Goal: Task Accomplishment & Management: Use online tool/utility

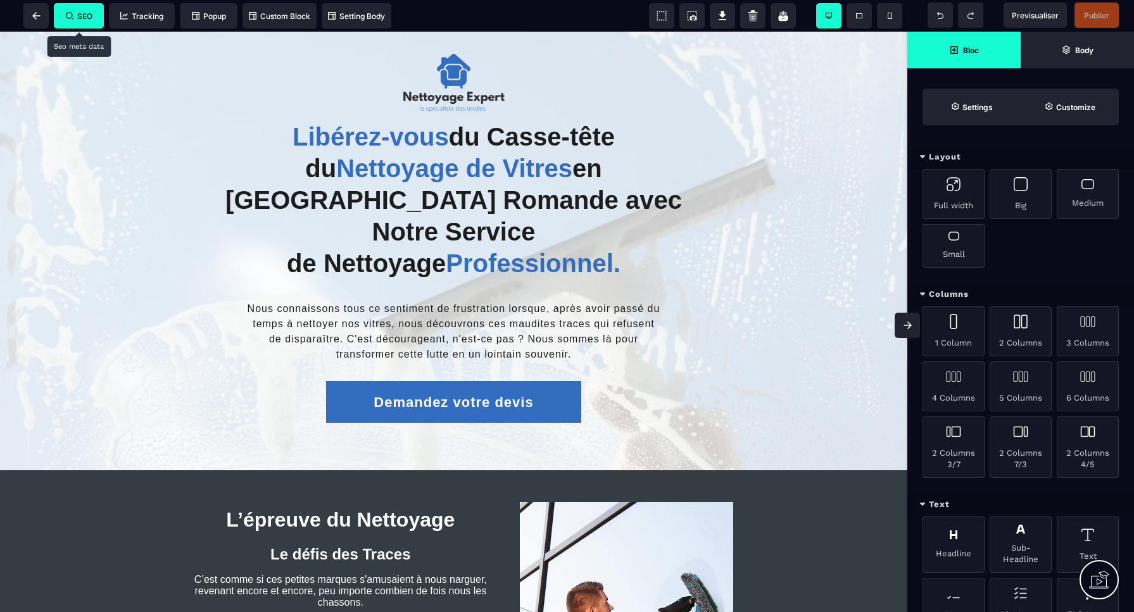
click at [84, 13] on span "SEO" at bounding box center [79, 15] width 27 height 9
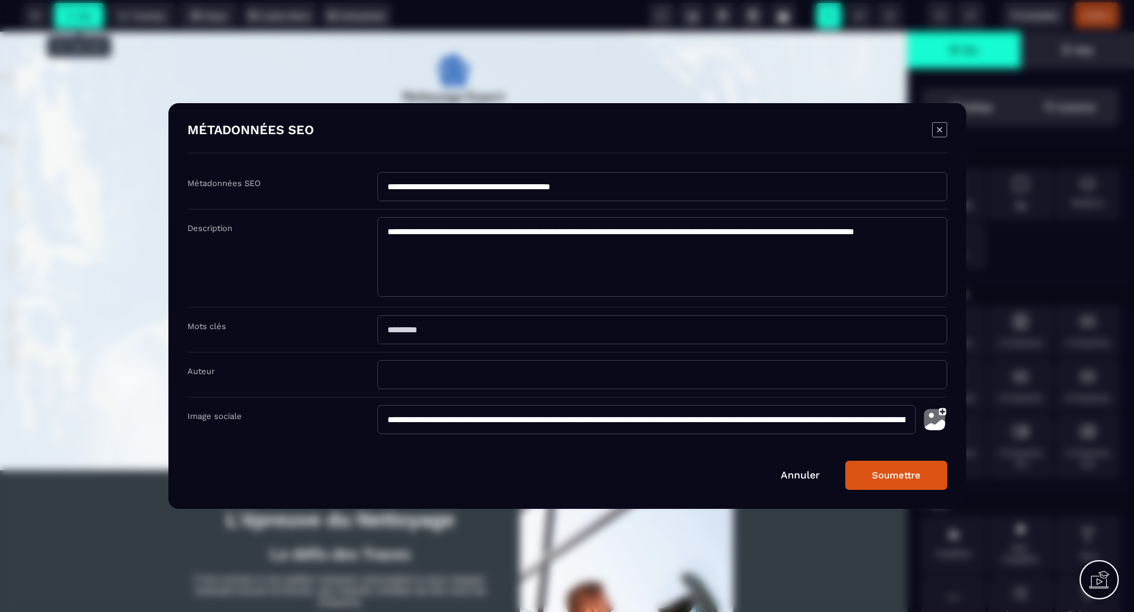
click at [799, 478] on link "Annuler" at bounding box center [800, 475] width 39 height 12
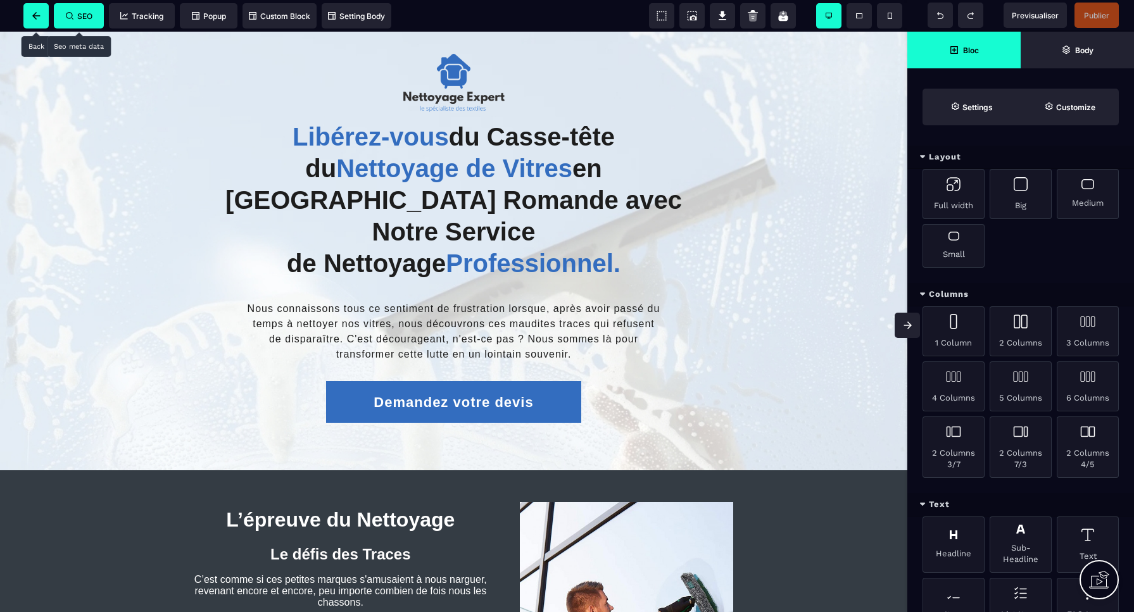
click at [41, 18] on span at bounding box center [35, 15] width 25 height 25
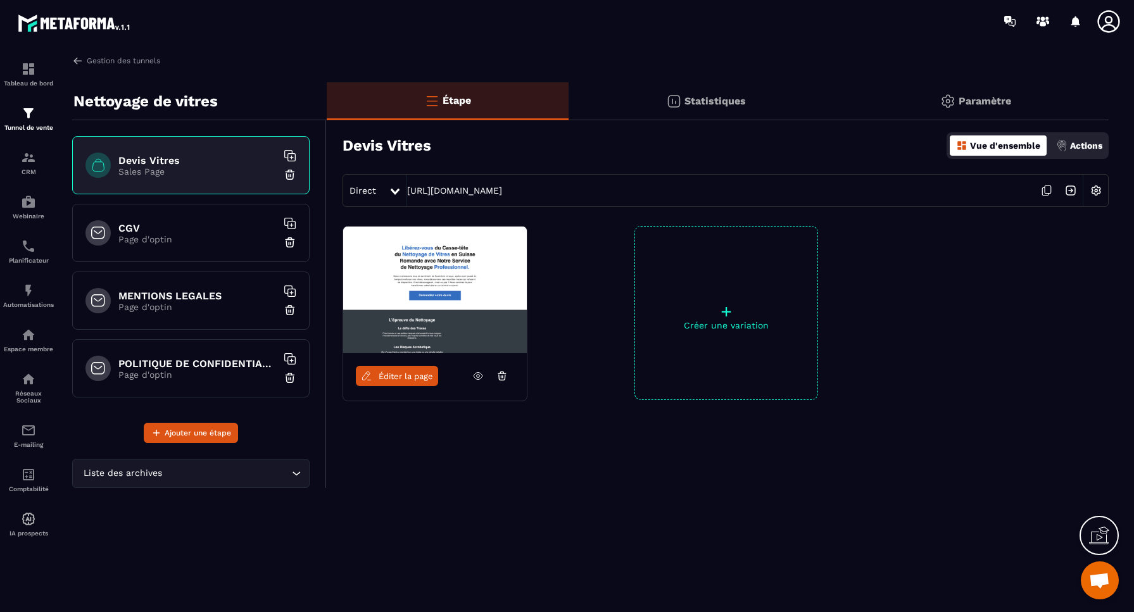
click at [1098, 192] on img at bounding box center [1096, 191] width 24 height 24
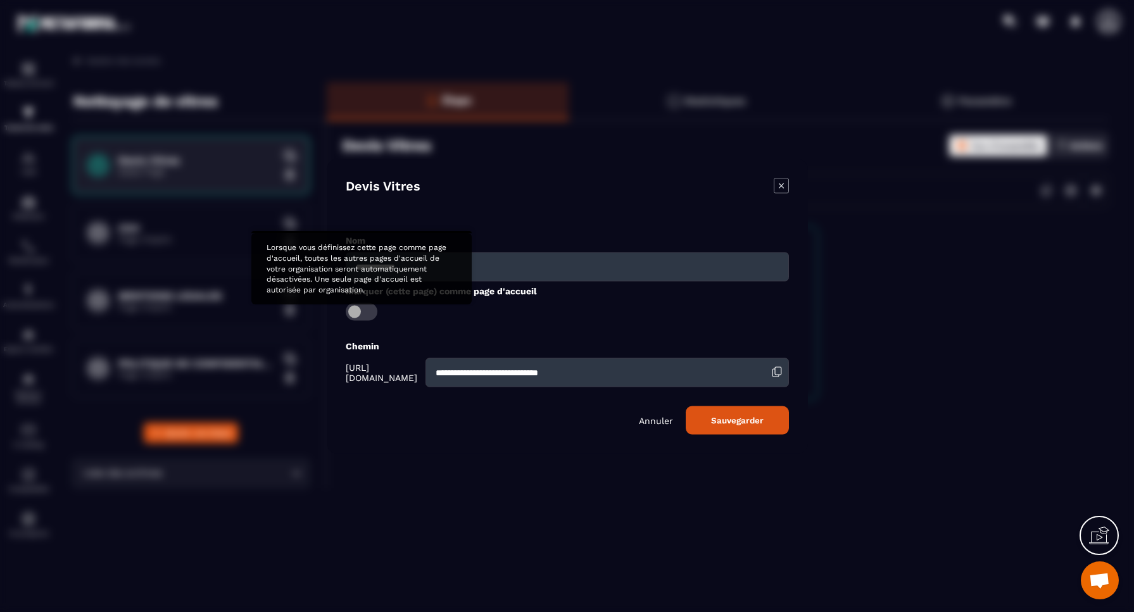
click at [357, 313] on span "Modal window" at bounding box center [362, 312] width 32 height 18
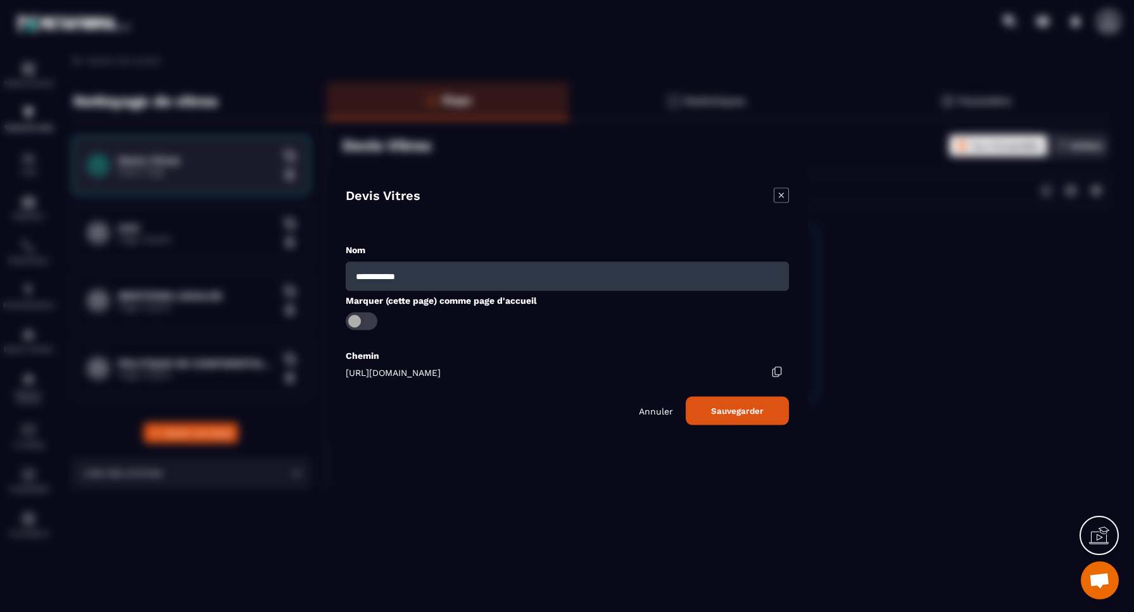
click at [733, 410] on button "Sauvegarder" at bounding box center [737, 410] width 103 height 28
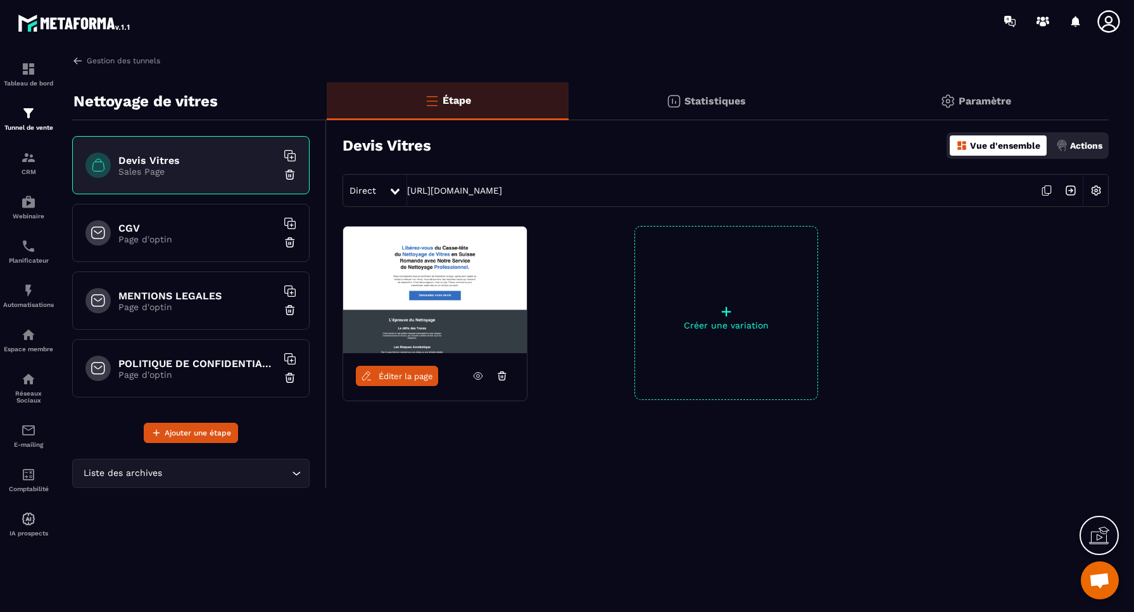
click at [978, 104] on p "Paramètre" at bounding box center [985, 101] width 53 height 12
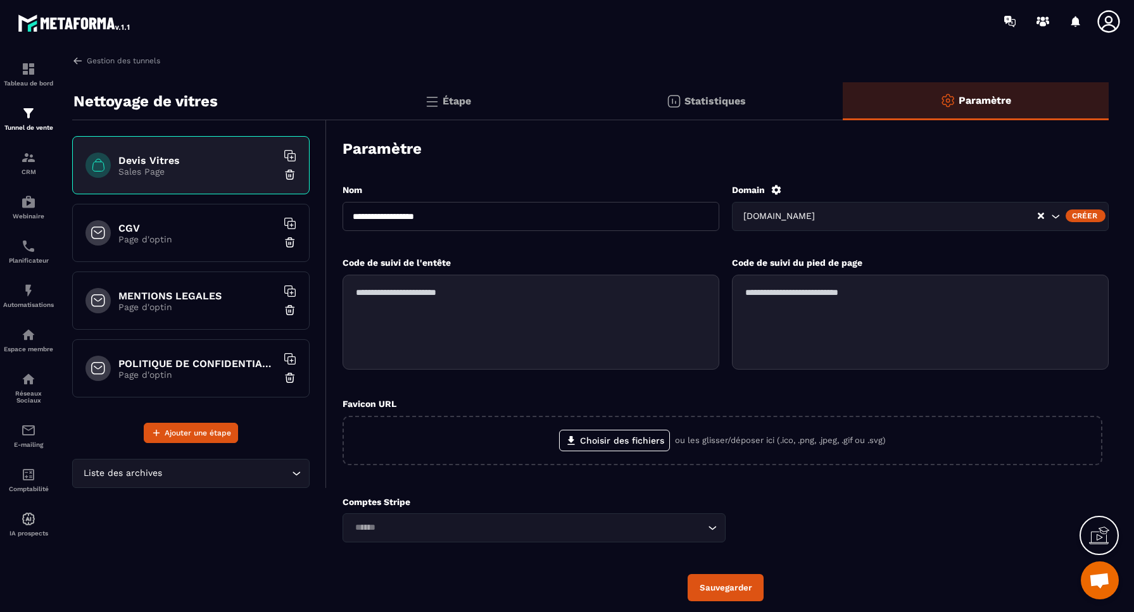
click at [450, 101] on p "Étape" at bounding box center [457, 101] width 28 height 12
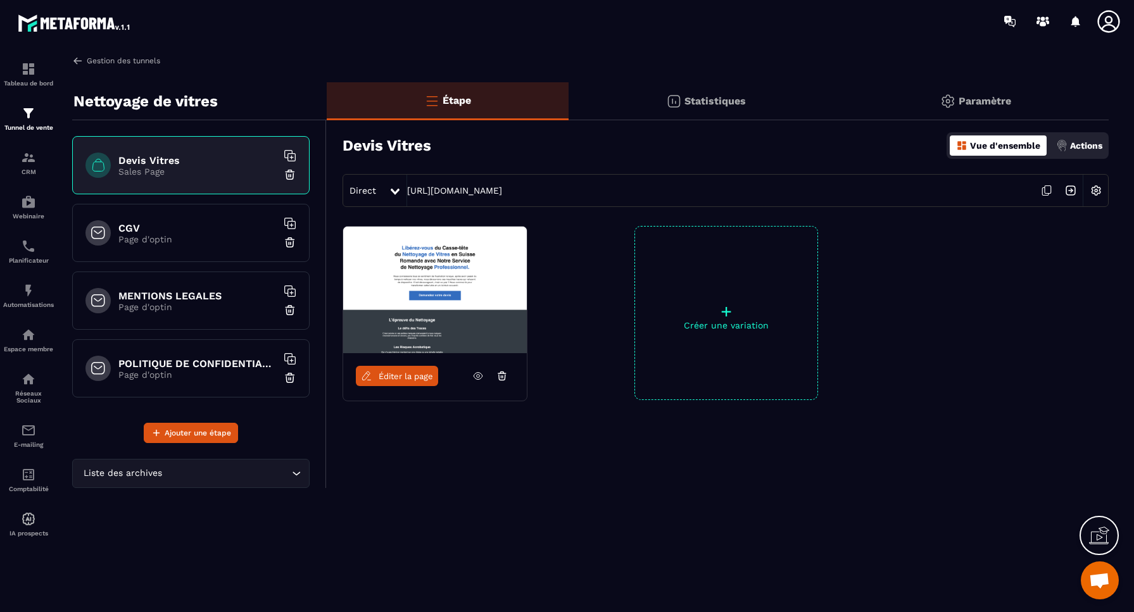
click at [101, 61] on link "Gestion des tunnels" at bounding box center [116, 60] width 88 height 11
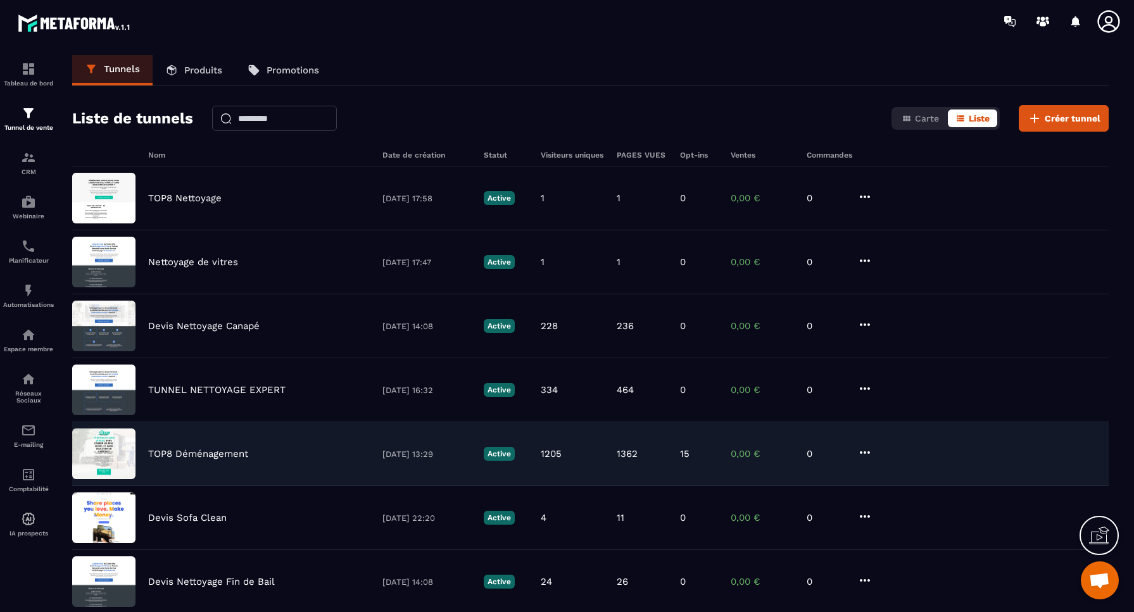
click at [212, 456] on p "TOP8 Déménagement" at bounding box center [198, 453] width 100 height 11
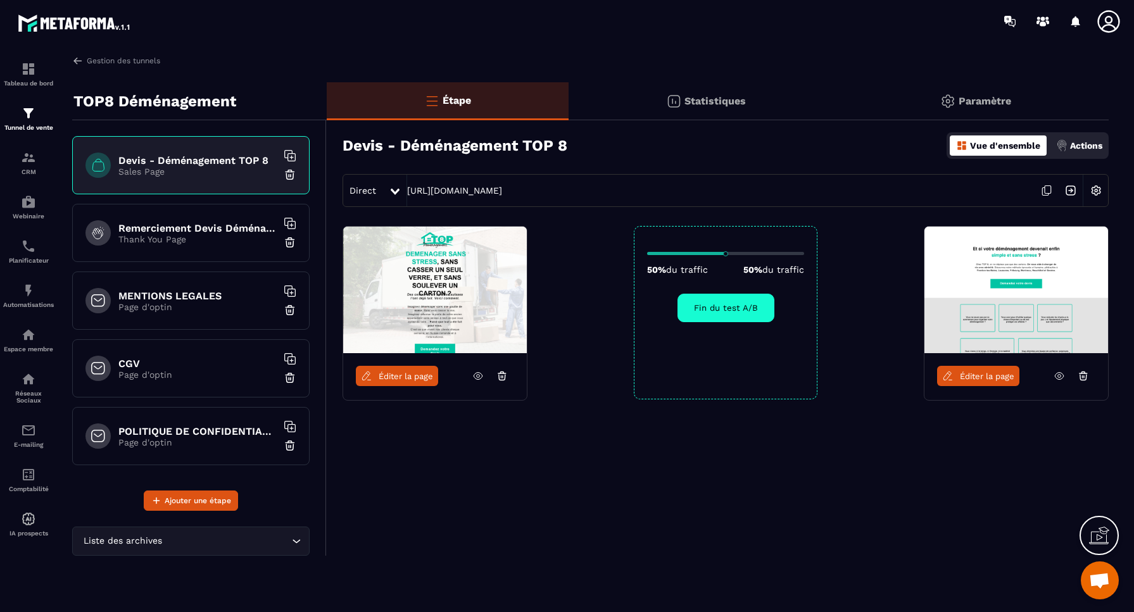
click at [994, 101] on p "Paramètre" at bounding box center [985, 101] width 53 height 12
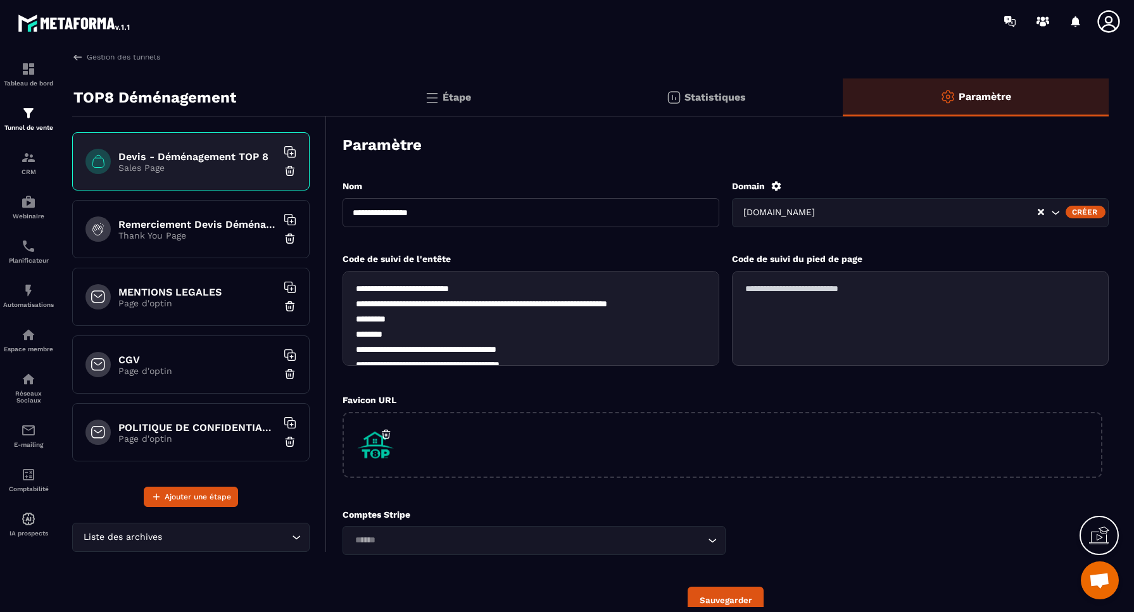
scroll to position [7, 0]
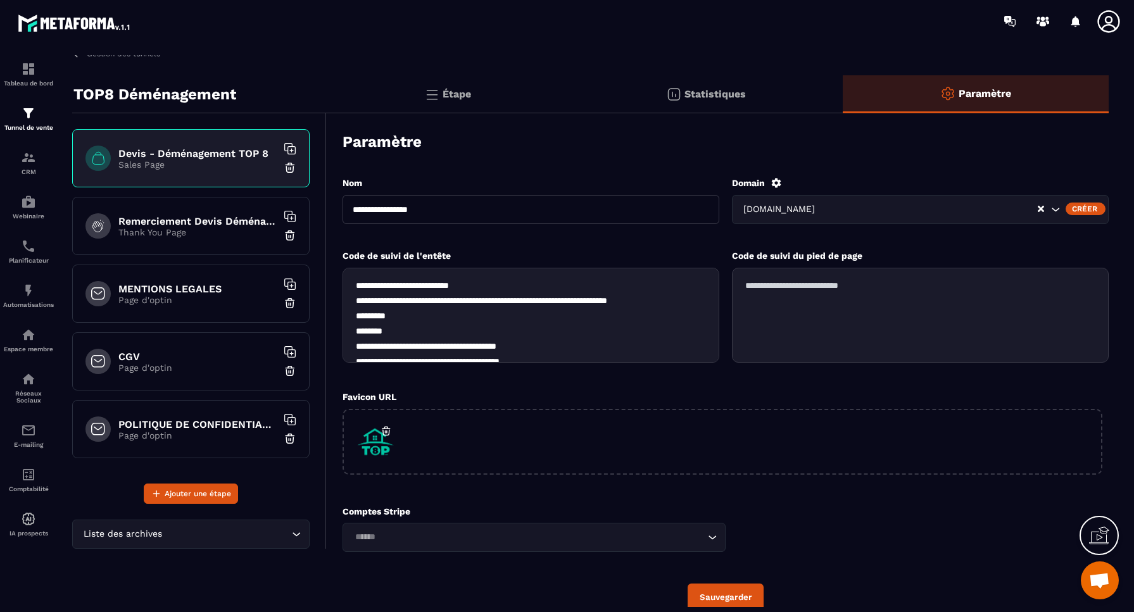
click at [198, 244] on div "Remerciement Devis Déménagement Top 8 Thank You Page" at bounding box center [190, 226] width 237 height 58
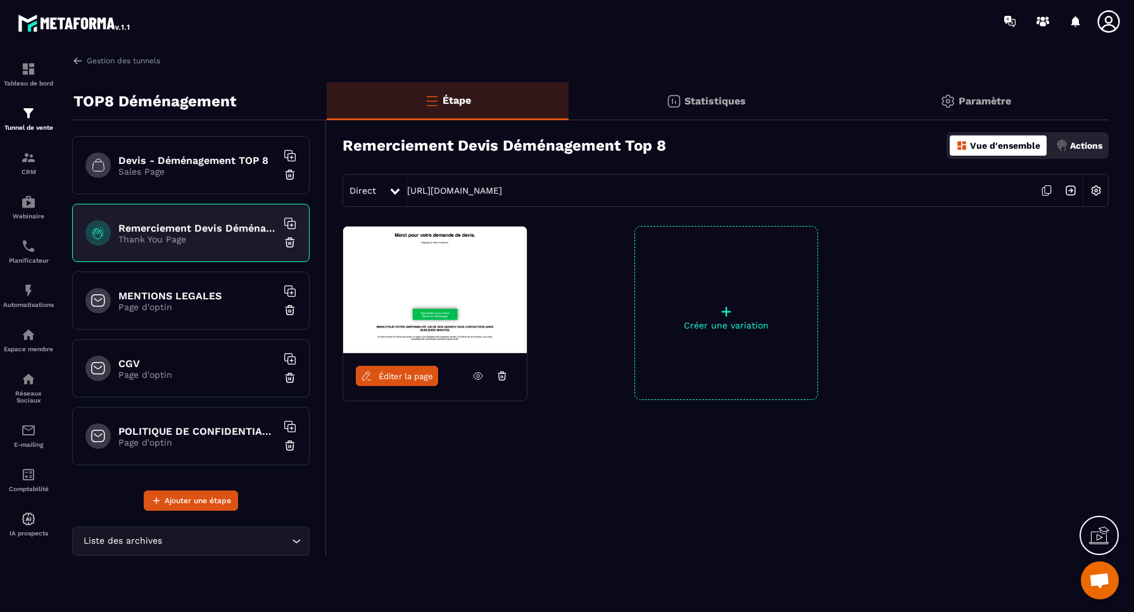
click at [203, 179] on div "Devis - Déménagement TOP 8 Sales Page" at bounding box center [190, 165] width 237 height 58
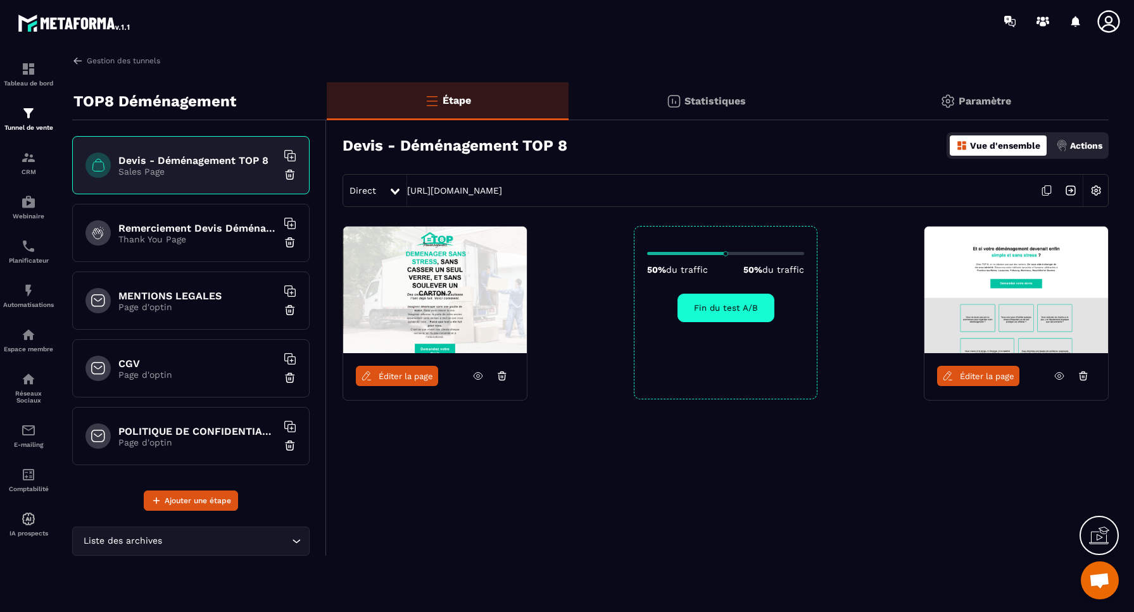
click at [1100, 189] on img at bounding box center [1096, 191] width 24 height 24
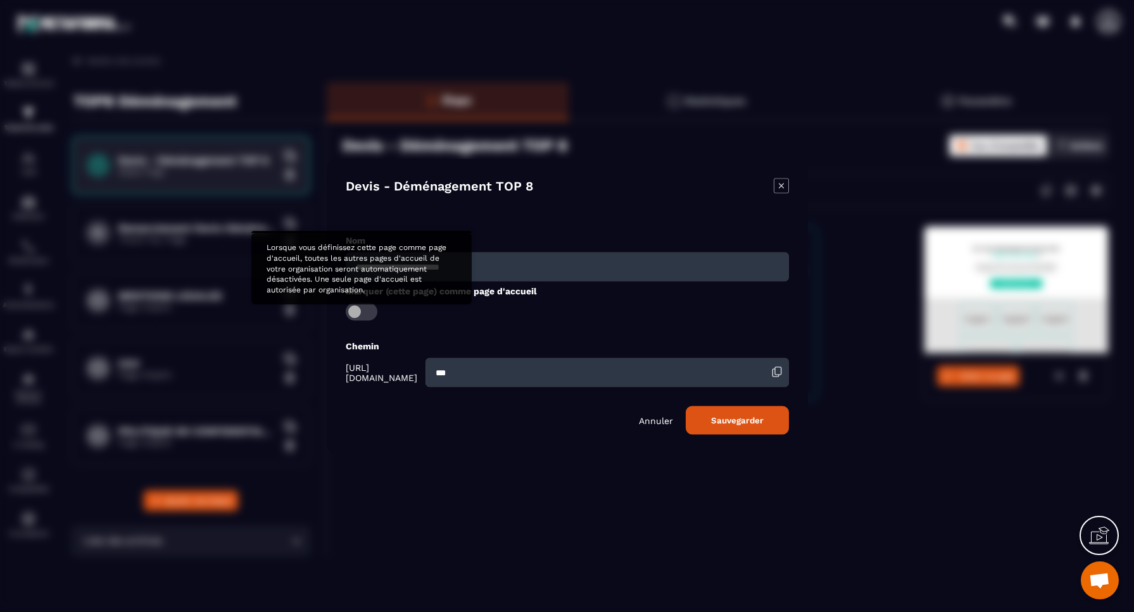
click at [366, 312] on span "Modal window" at bounding box center [362, 312] width 32 height 18
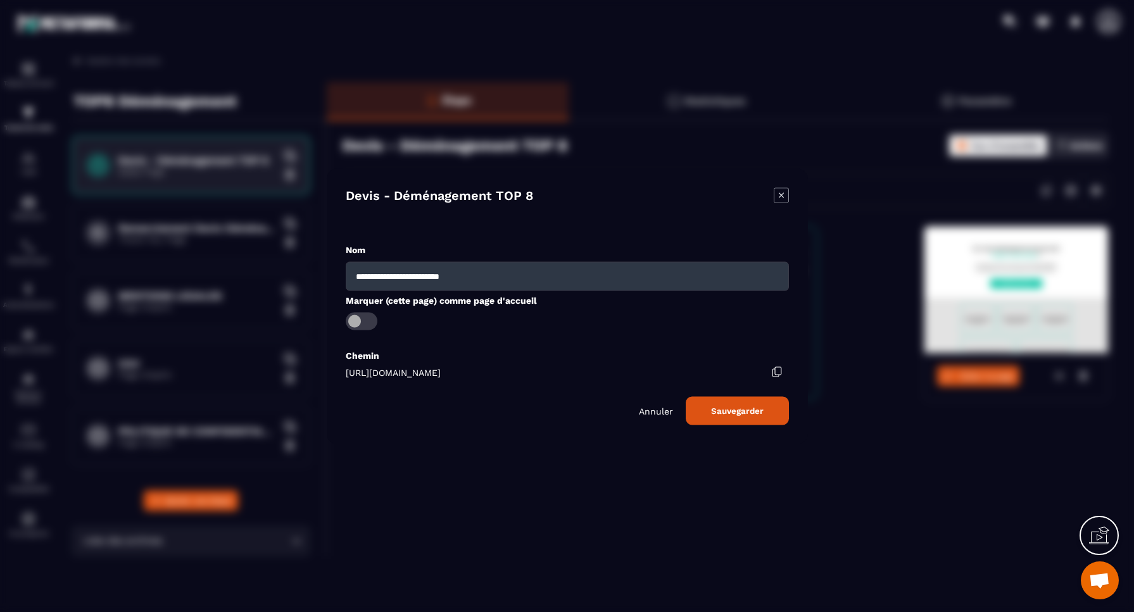
click at [737, 414] on button "Sauvegarder" at bounding box center [737, 410] width 103 height 28
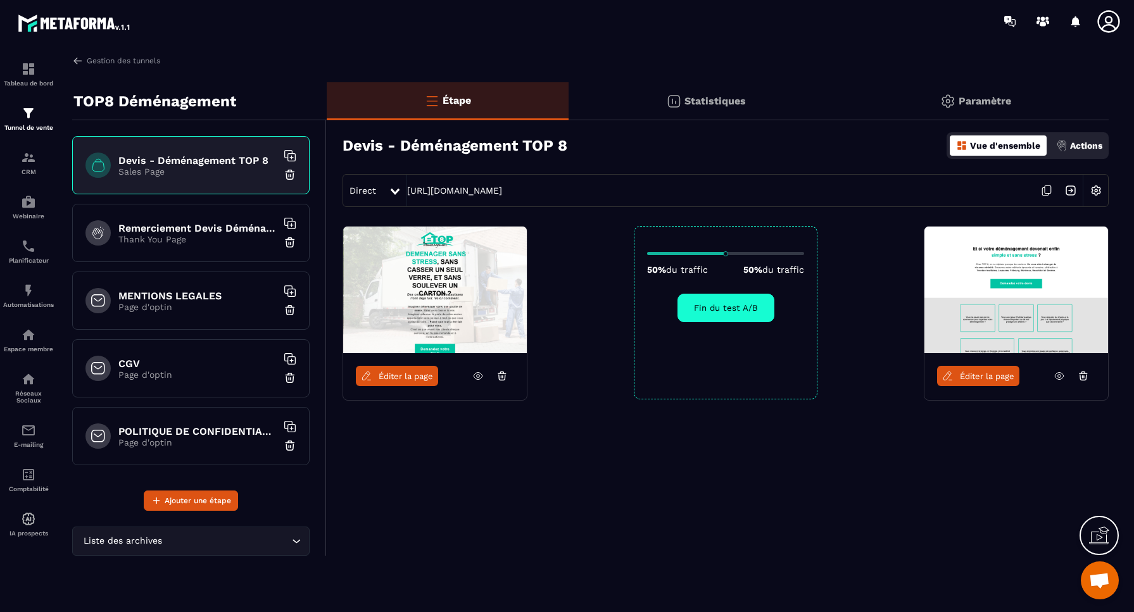
click at [396, 194] on icon at bounding box center [395, 192] width 9 height 6
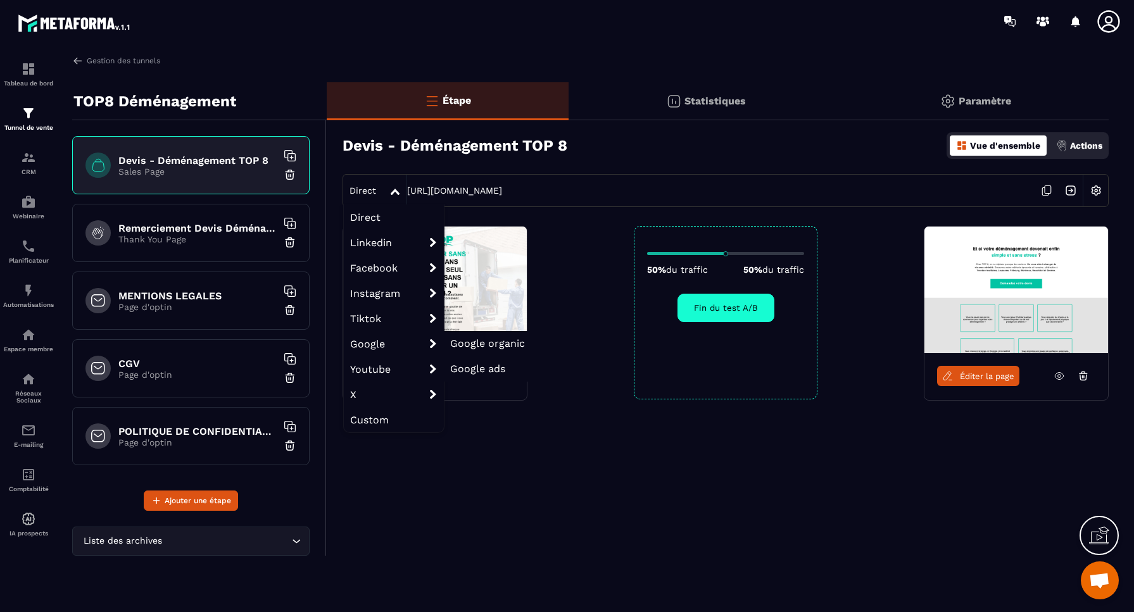
click at [491, 345] on span "Google organic" at bounding box center [487, 344] width 75 height 12
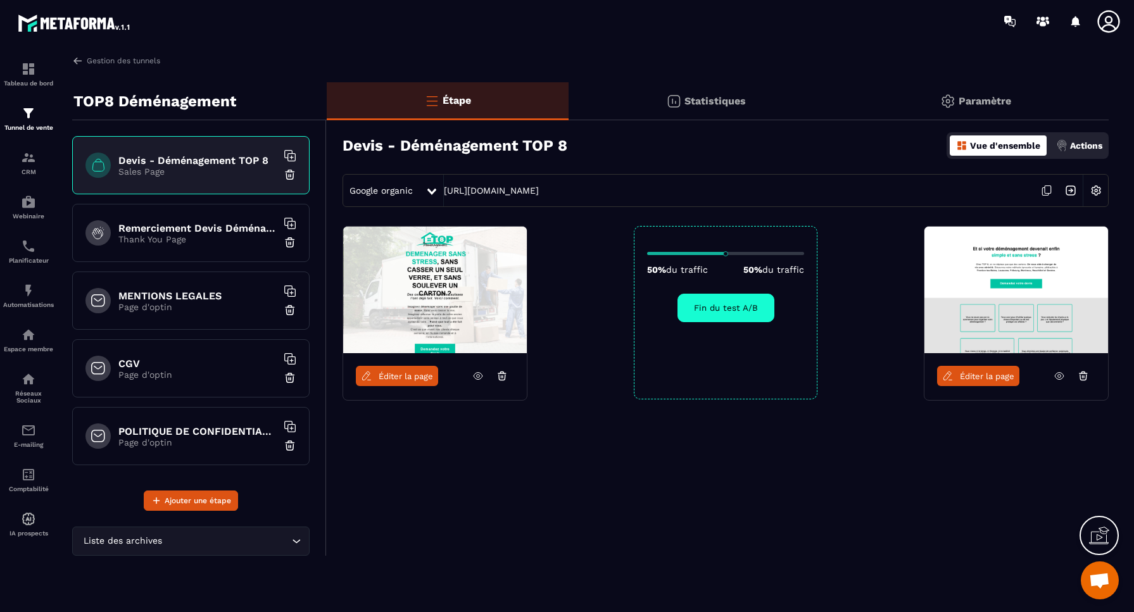
click at [414, 193] on div "Google organic" at bounding box center [384, 190] width 82 height 23
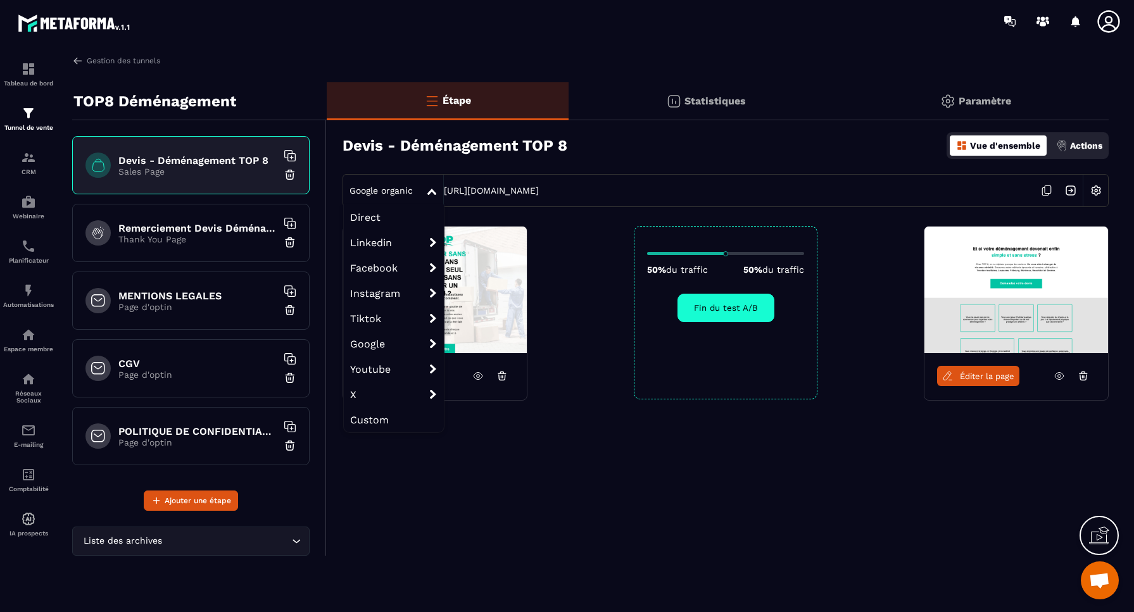
click at [370, 217] on span "Direct" at bounding box center [394, 217] width 100 height 25
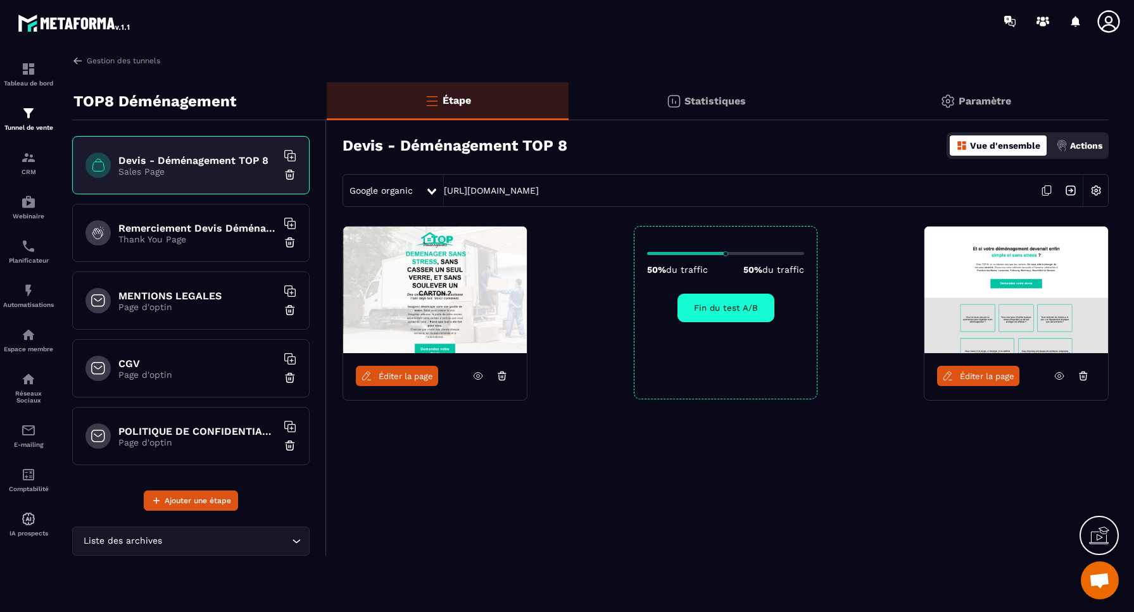
click at [432, 191] on icon at bounding box center [431, 192] width 9 height 6
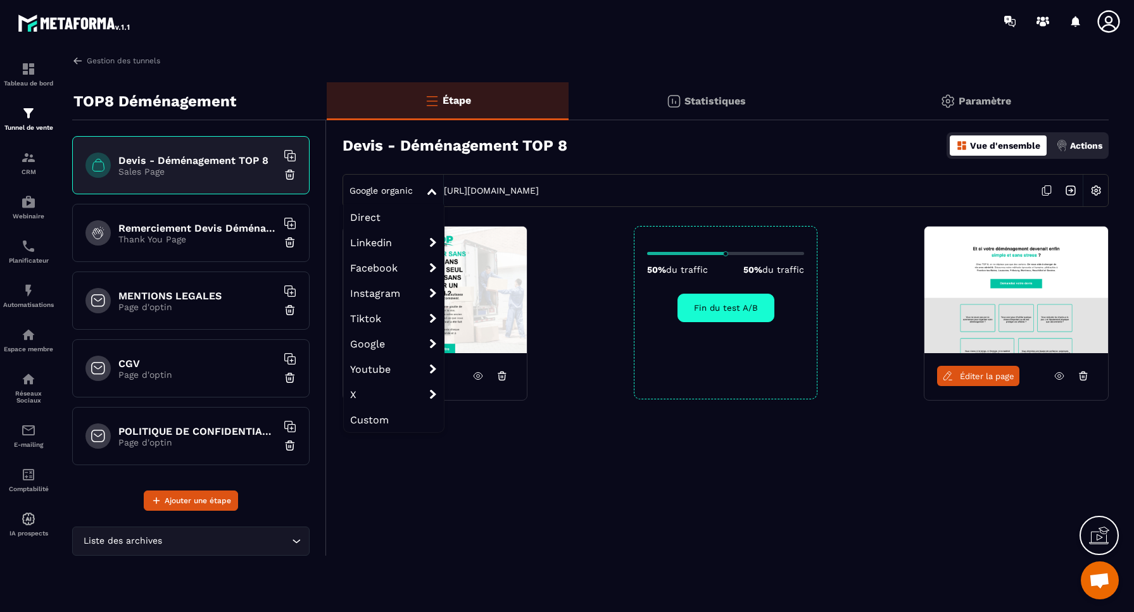
click at [368, 220] on span "Direct" at bounding box center [394, 217] width 100 height 25
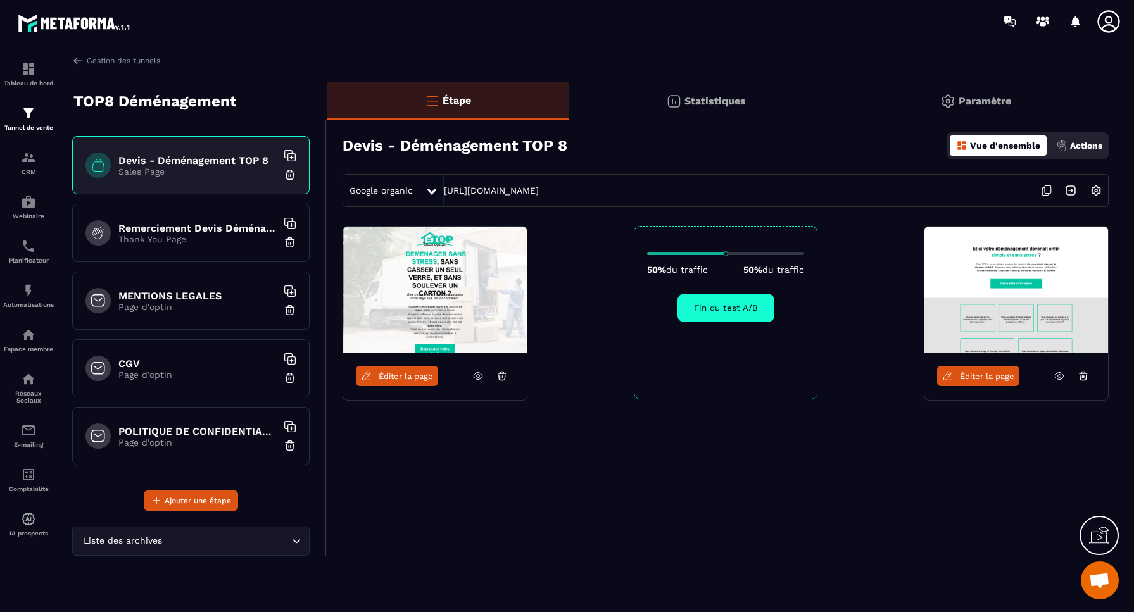
click at [384, 194] on span "Google organic" at bounding box center [381, 191] width 63 height 10
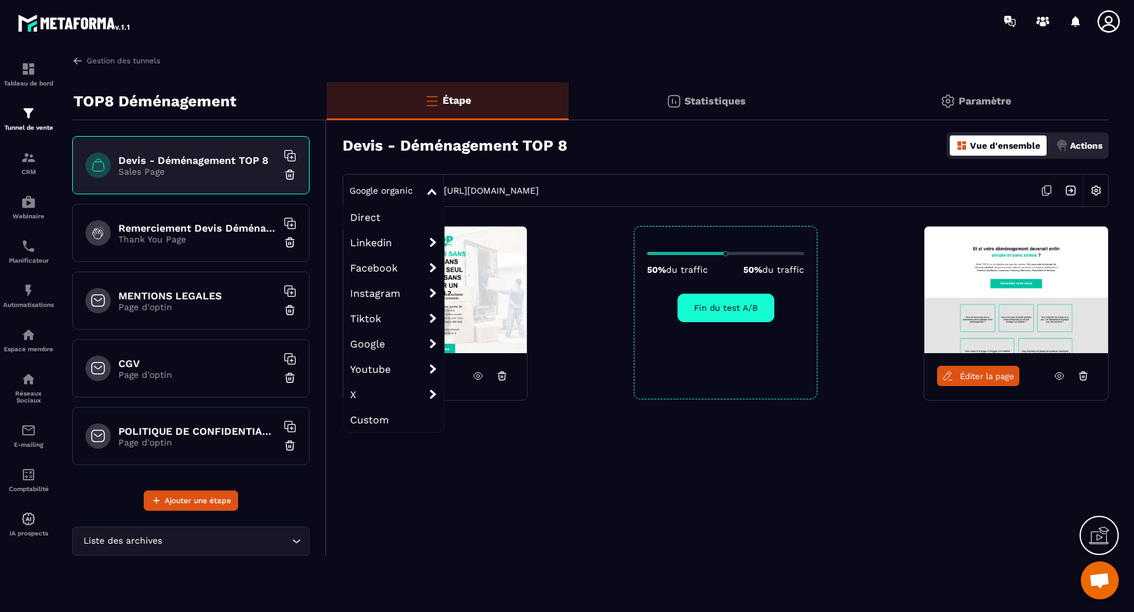
click at [368, 419] on span "Custom" at bounding box center [394, 419] width 100 height 25
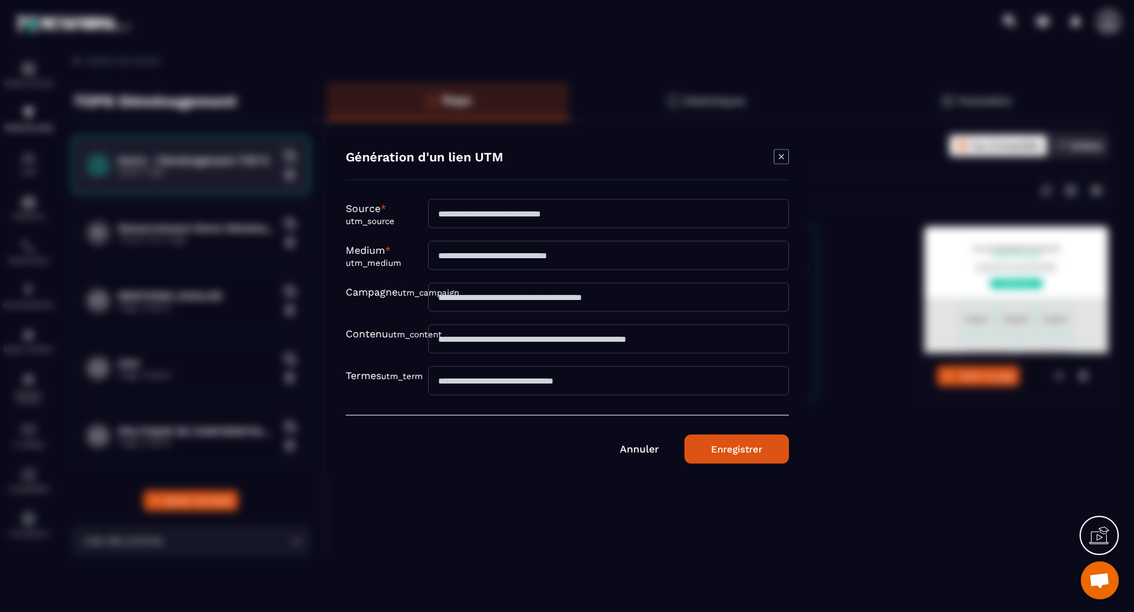
click at [635, 449] on link "Annuler" at bounding box center [639, 449] width 39 height 12
